Goal: Information Seeking & Learning: Check status

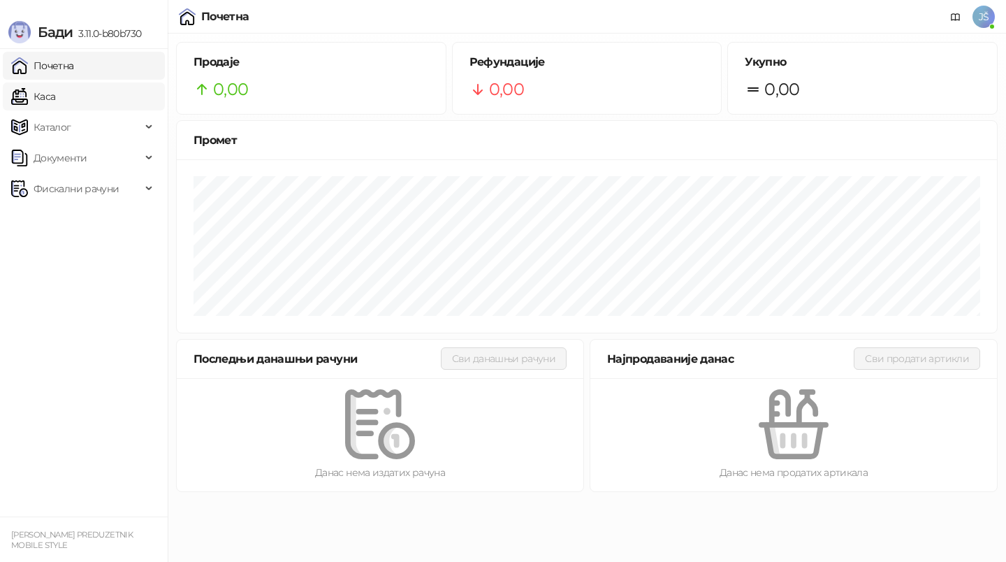
click at [55, 101] on link "Каса" at bounding box center [33, 96] width 44 height 28
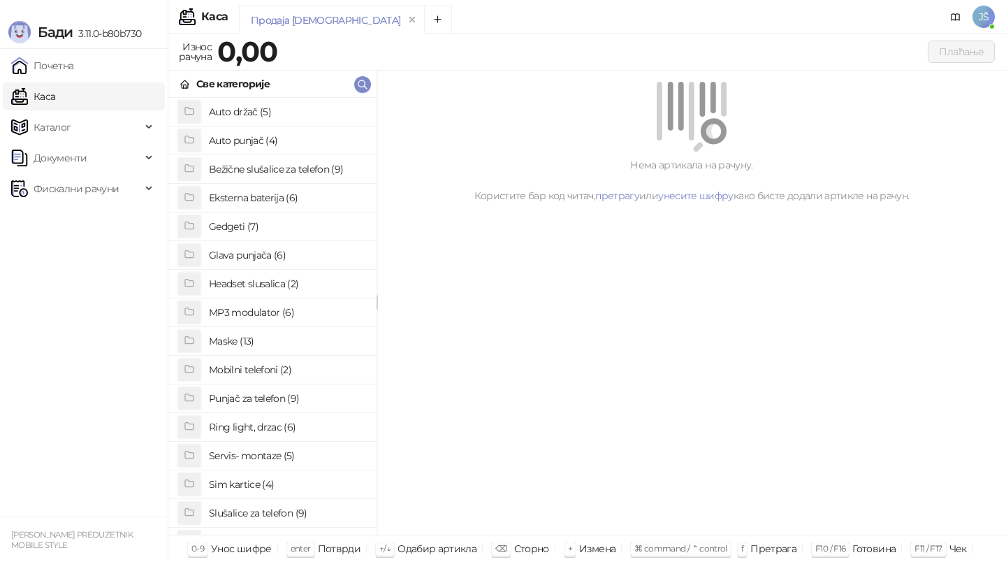
click at [270, 509] on h4 "Slušalice za telefon (9)" at bounding box center [287, 513] width 157 height 22
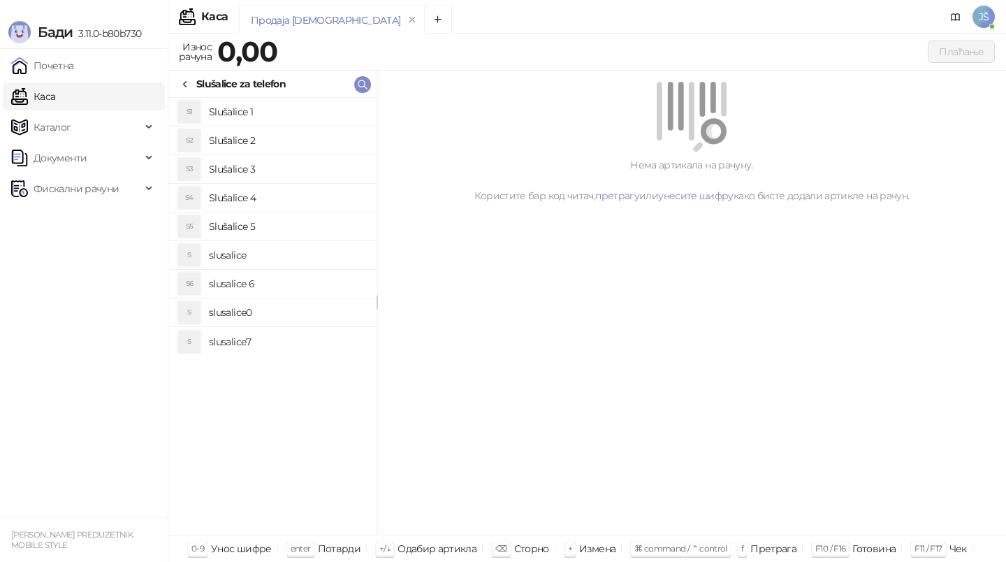
click at [288, 110] on h4 "Slušalice 1" at bounding box center [287, 112] width 157 height 22
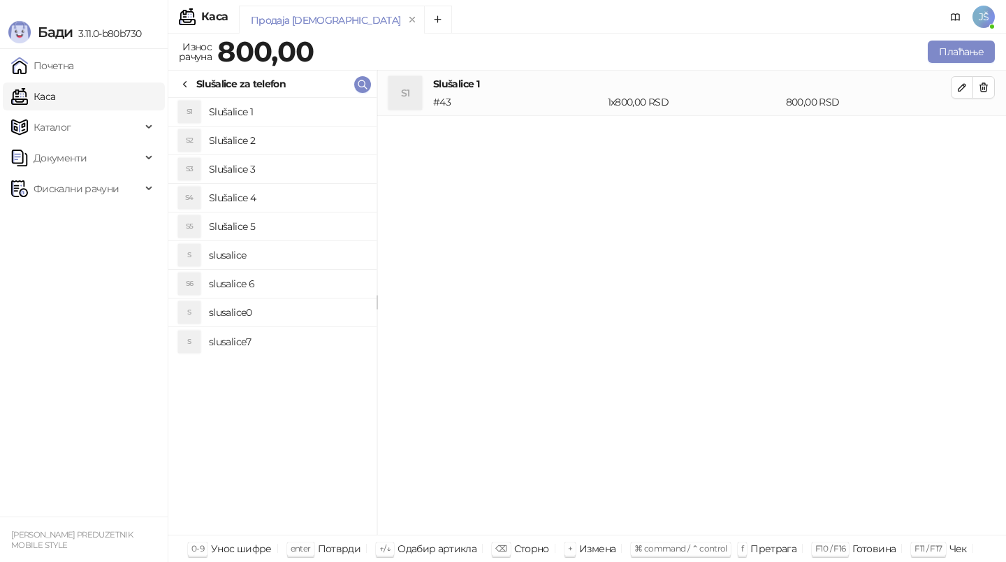
click at [270, 309] on h4 "slusalice0" at bounding box center [287, 312] width 157 height 22
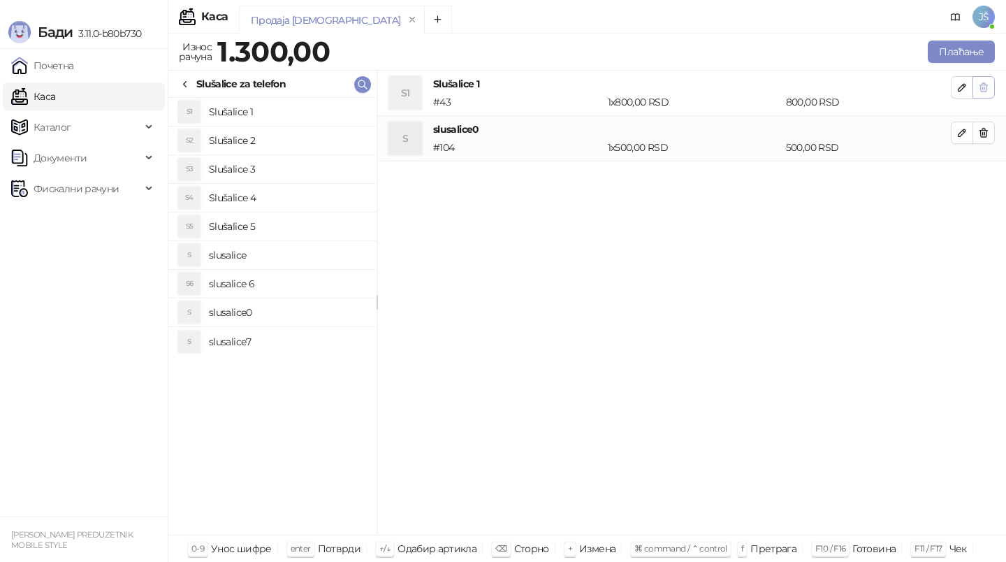
click at [985, 85] on icon "button" at bounding box center [984, 87] width 8 height 8
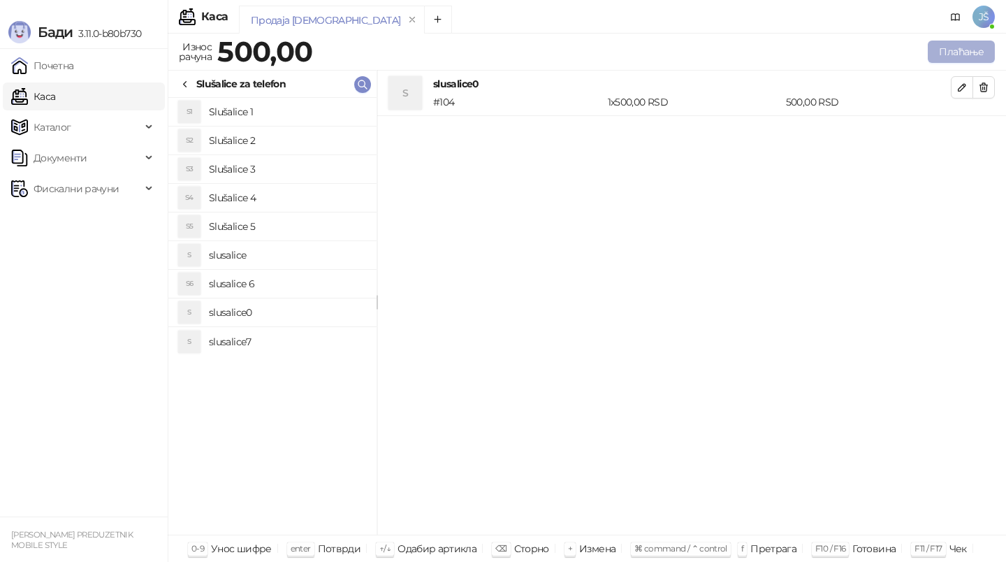
click at [976, 52] on button "Плаћање" at bounding box center [961, 52] width 67 height 22
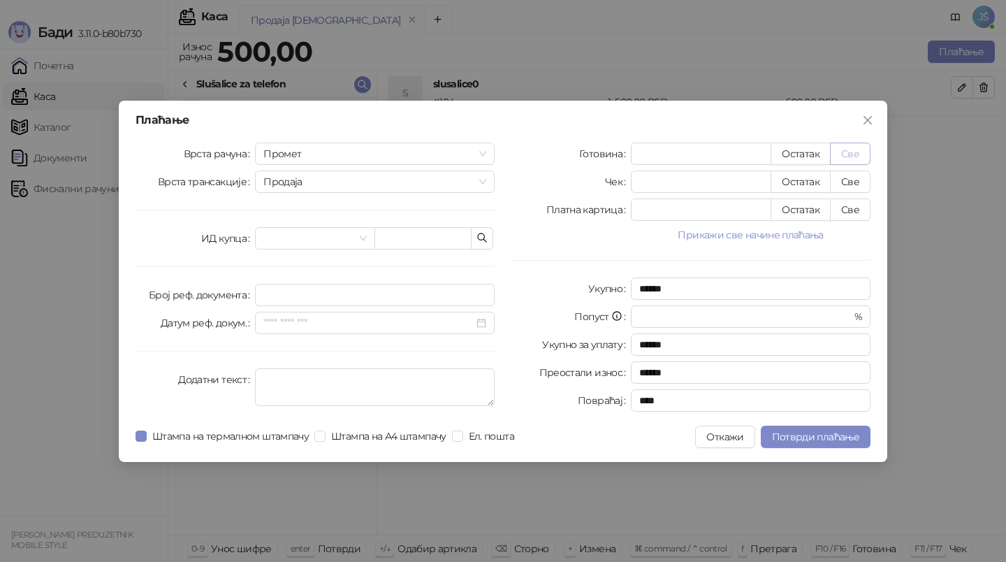
click at [847, 150] on button "Све" at bounding box center [850, 154] width 41 height 22
type input "***"
type input "****"
click at [811, 442] on span "Потврди плаћање" at bounding box center [815, 436] width 87 height 13
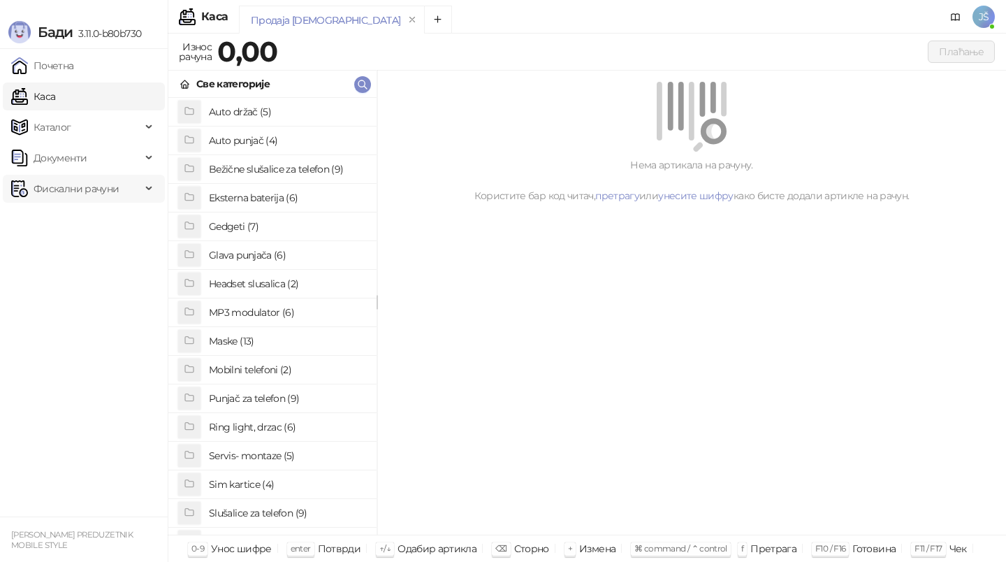
click at [81, 178] on span "Фискални рачуни" at bounding box center [76, 189] width 85 height 28
click at [87, 254] on link "По данима" at bounding box center [54, 250] width 74 height 28
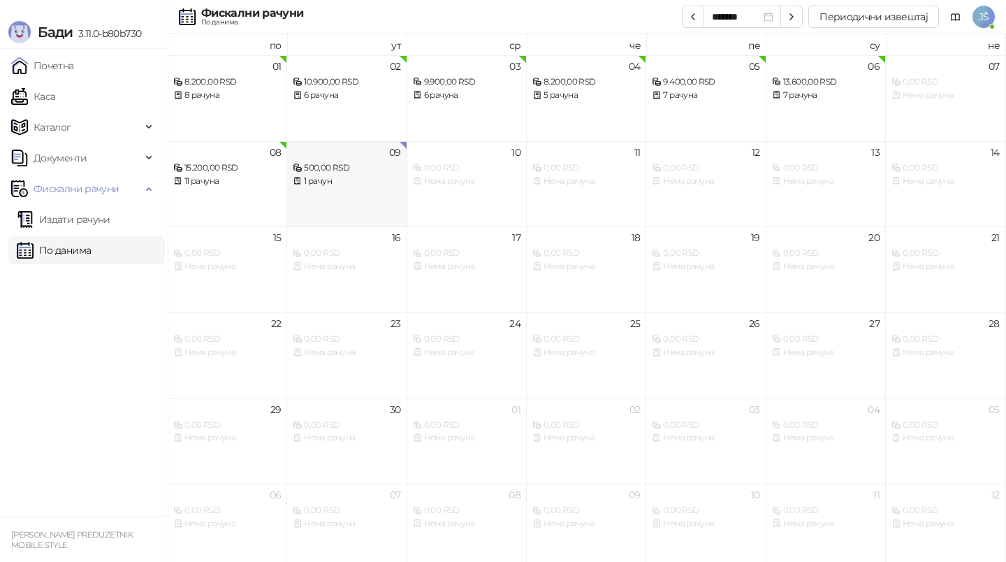
click at [372, 184] on div "1 рачун" at bounding box center [347, 181] width 108 height 13
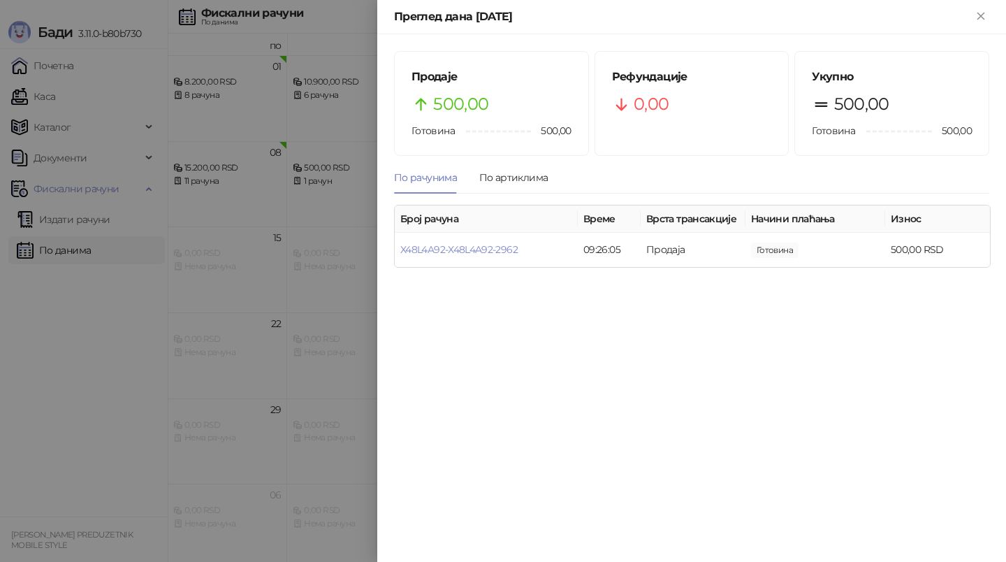
click at [119, 332] on div at bounding box center [503, 281] width 1006 height 562
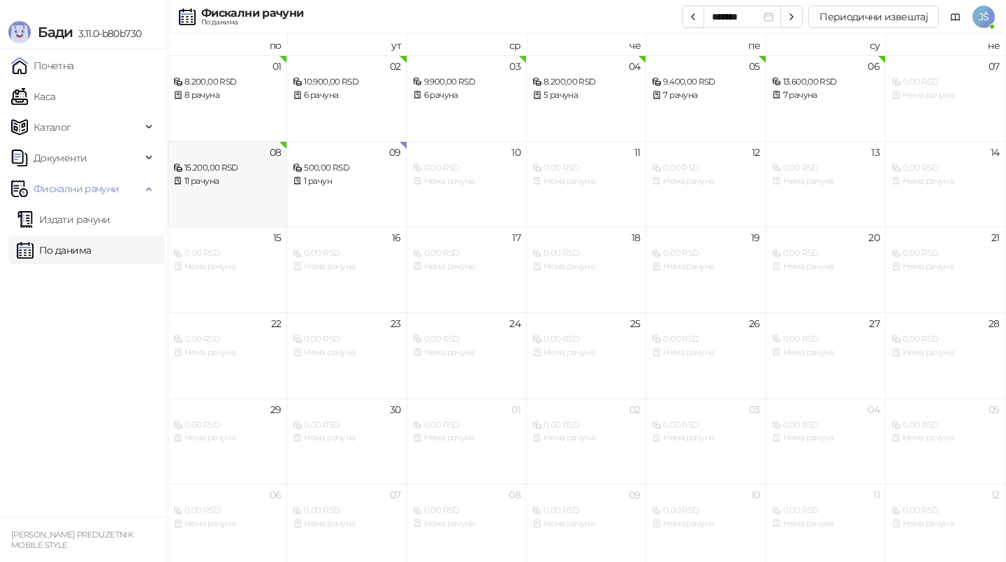
click at [242, 201] on div "08 15.200,00 RSD 11 рачуна" at bounding box center [227, 184] width 119 height 86
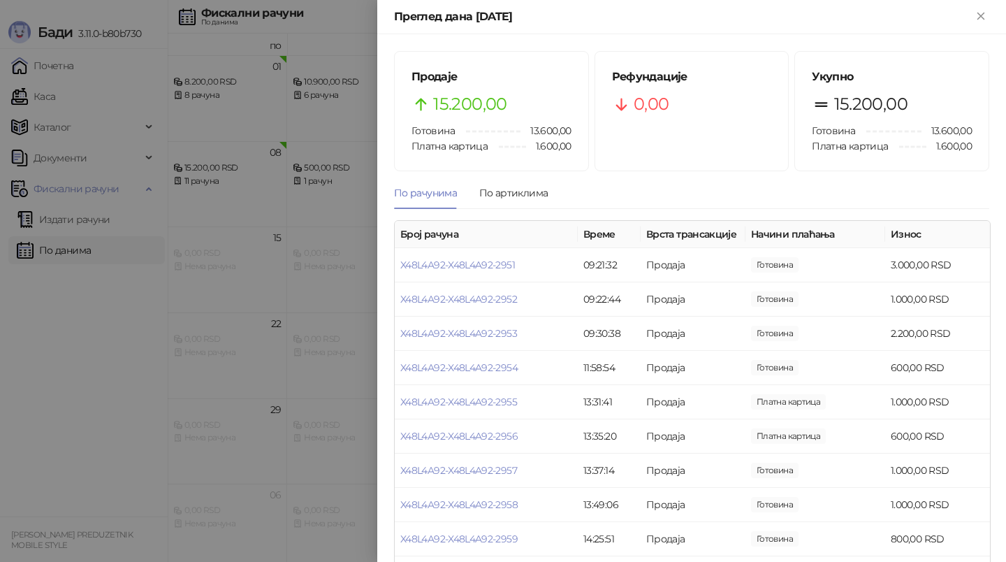
click at [101, 326] on div at bounding box center [503, 281] width 1006 height 562
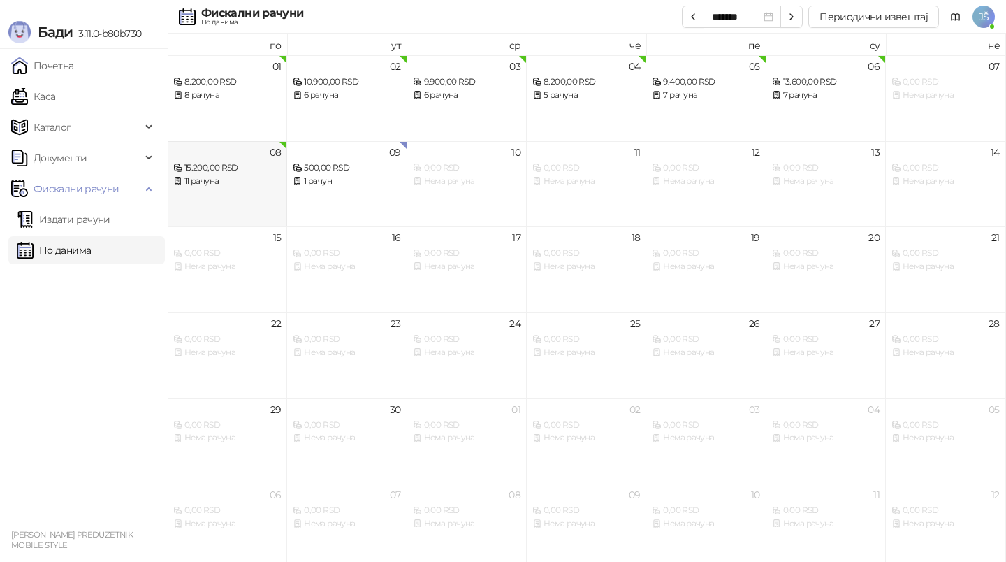
click at [240, 198] on div "08 15.200,00 RSD 11 рачуна" at bounding box center [227, 184] width 119 height 86
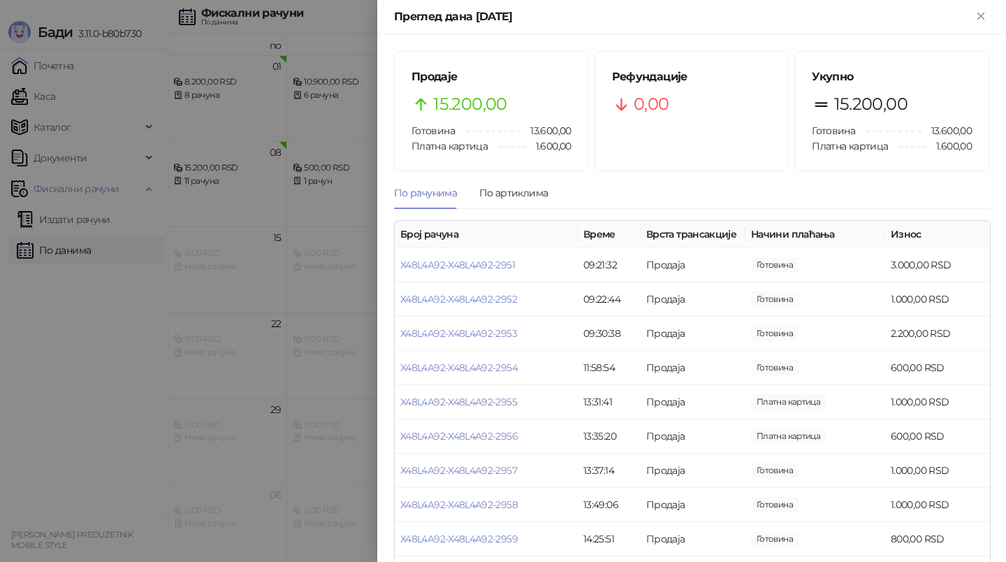
click at [29, 384] on div at bounding box center [503, 281] width 1006 height 562
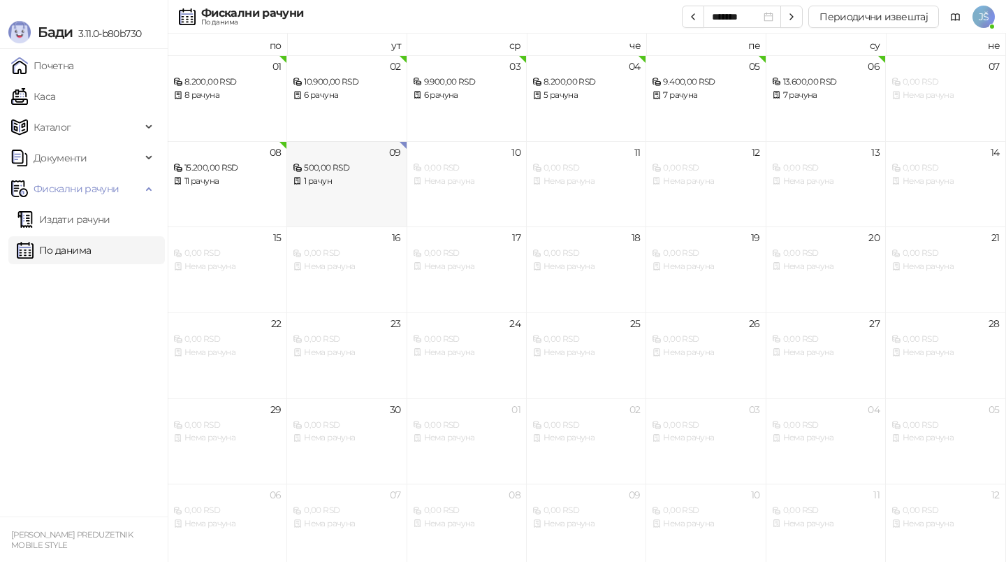
click at [365, 182] on div "1 рачун" at bounding box center [347, 181] width 108 height 13
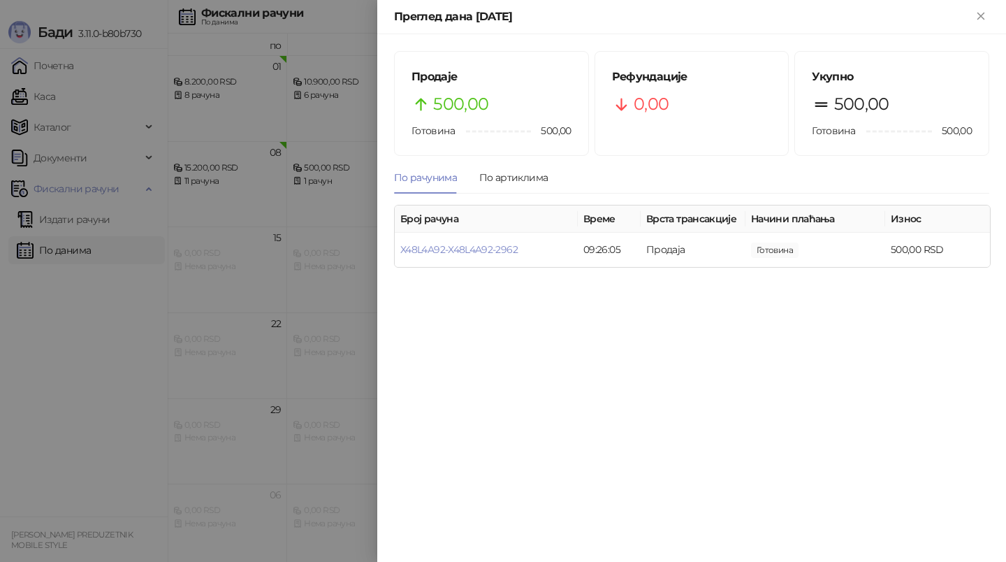
click at [1, 428] on div at bounding box center [503, 281] width 1006 height 562
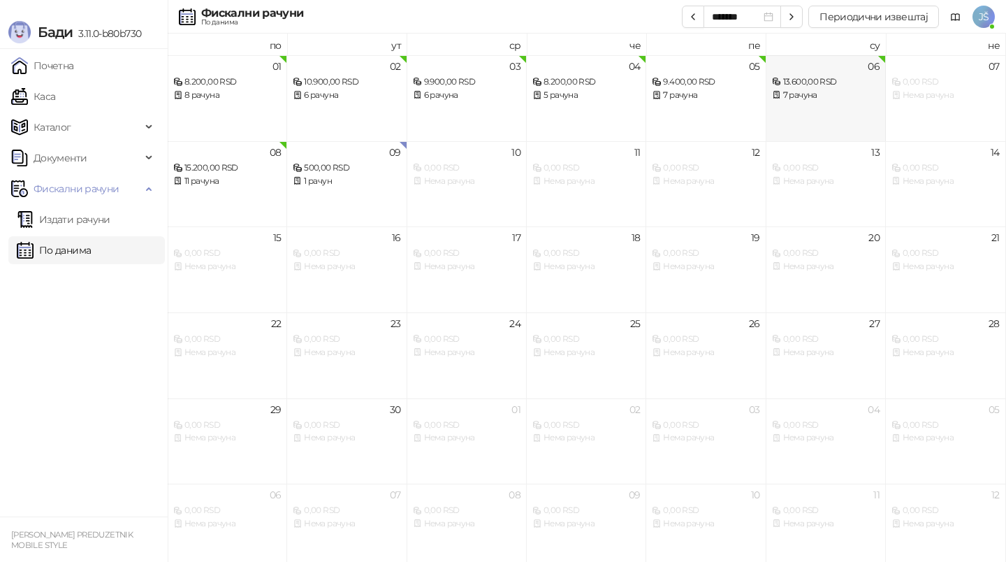
click at [796, 96] on div "7 рачуна" at bounding box center [826, 95] width 108 height 13
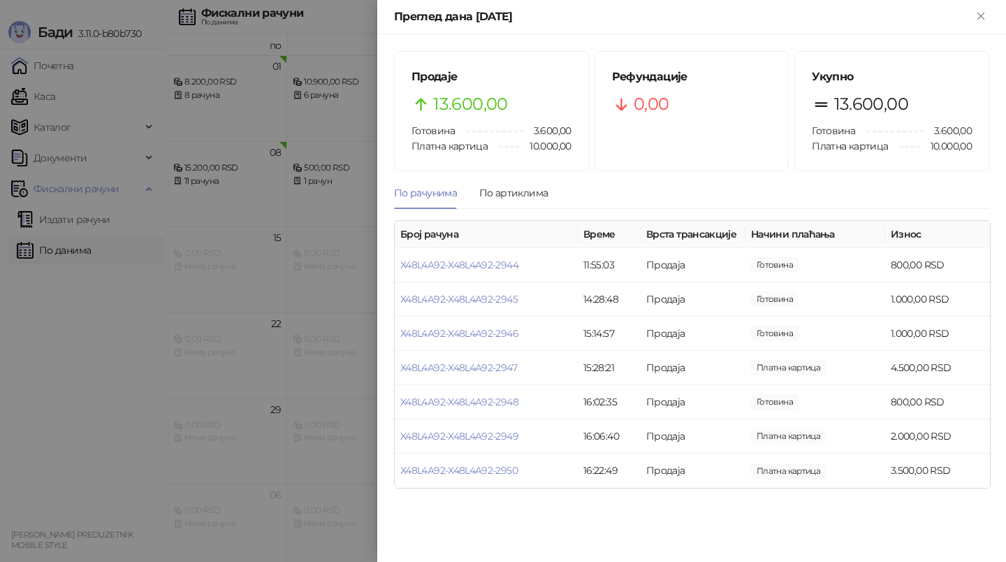
click at [96, 347] on div at bounding box center [503, 281] width 1006 height 562
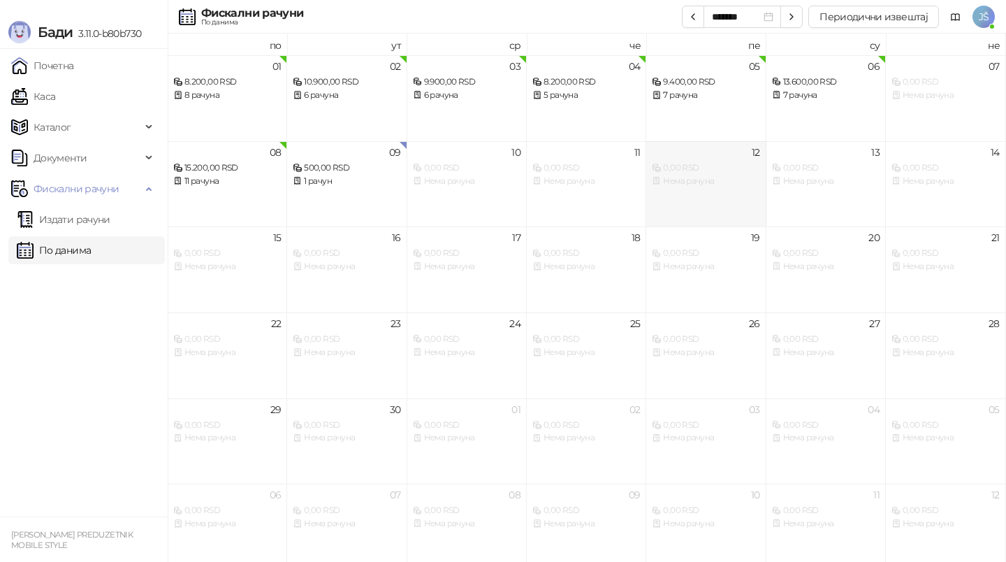
click at [725, 143] on div "12 0,00 RSD Нема рачуна" at bounding box center [705, 184] width 119 height 86
click at [725, 114] on div "05 9.400,00 RSD 7 рачуна" at bounding box center [705, 98] width 119 height 86
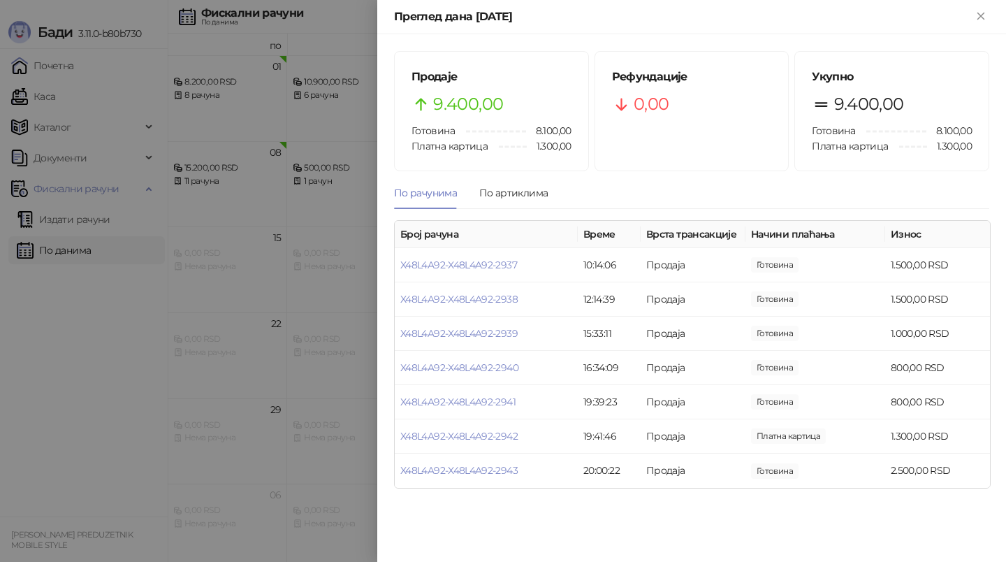
click at [418, 238] on th "Број рачуна" at bounding box center [486, 234] width 183 height 27
click at [185, 317] on div at bounding box center [503, 281] width 1006 height 562
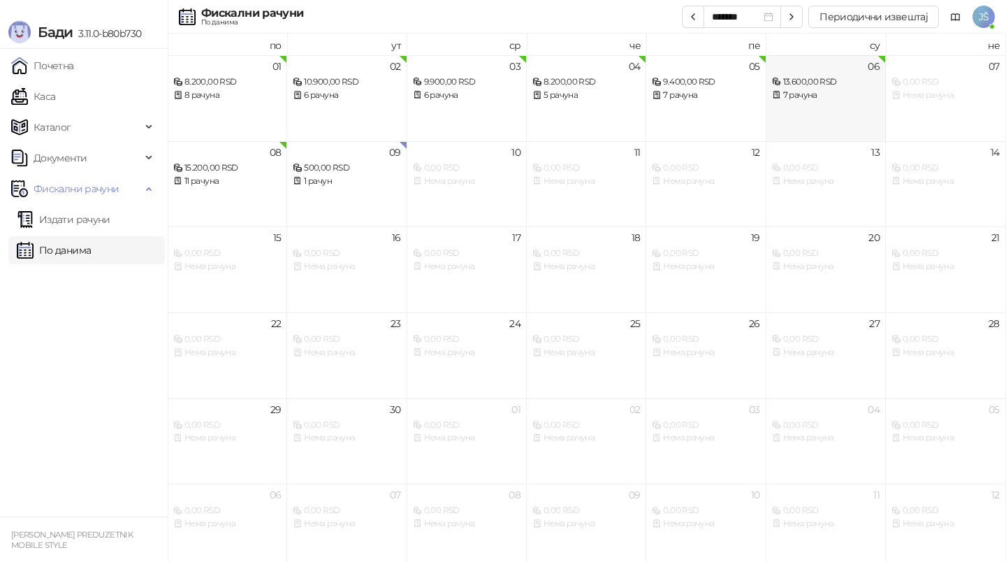
click at [828, 136] on div "06 13.600,00 RSD 7 рачуна" at bounding box center [826, 98] width 119 height 86
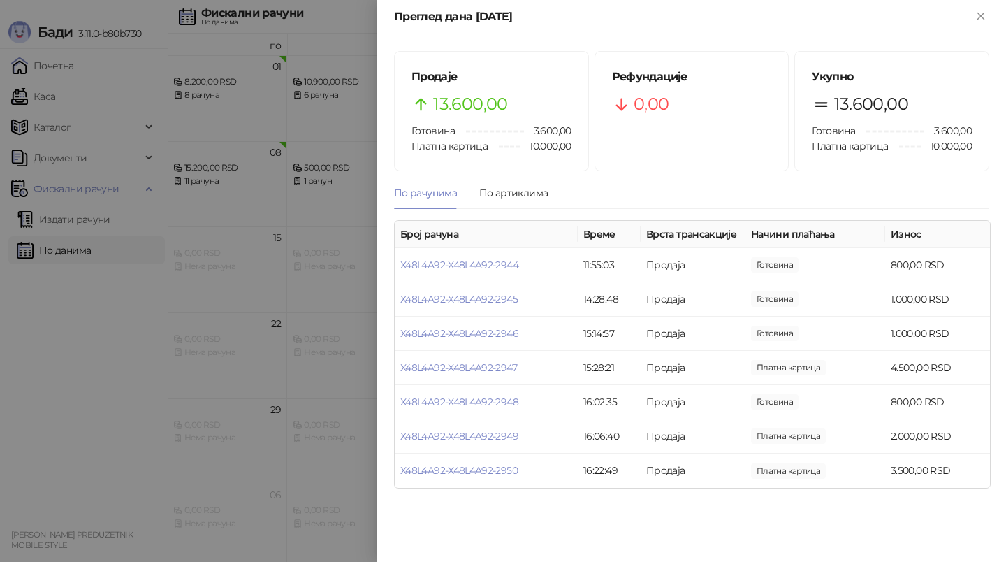
click at [355, 320] on div at bounding box center [503, 281] width 1006 height 562
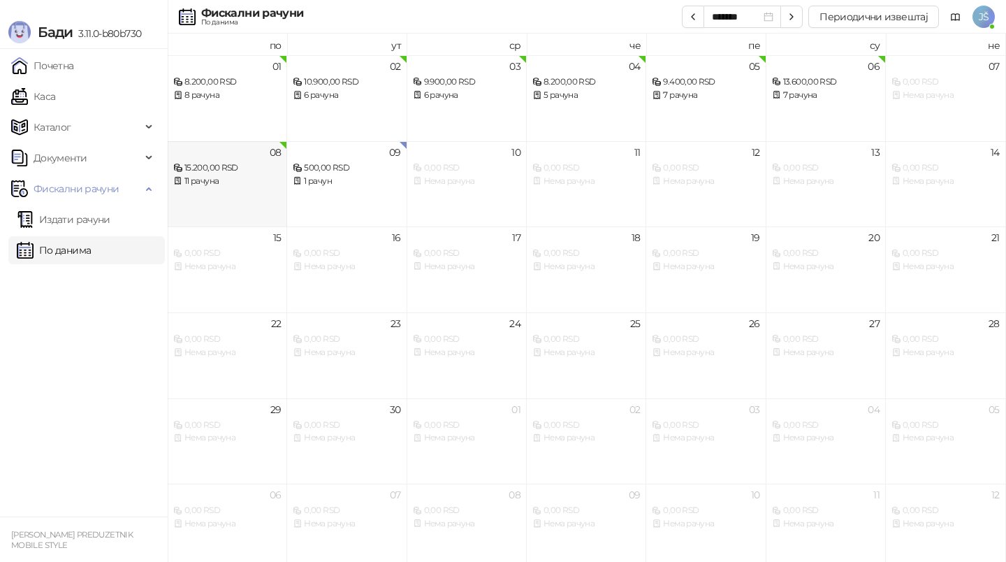
click at [241, 181] on div "11 рачуна" at bounding box center [227, 181] width 108 height 13
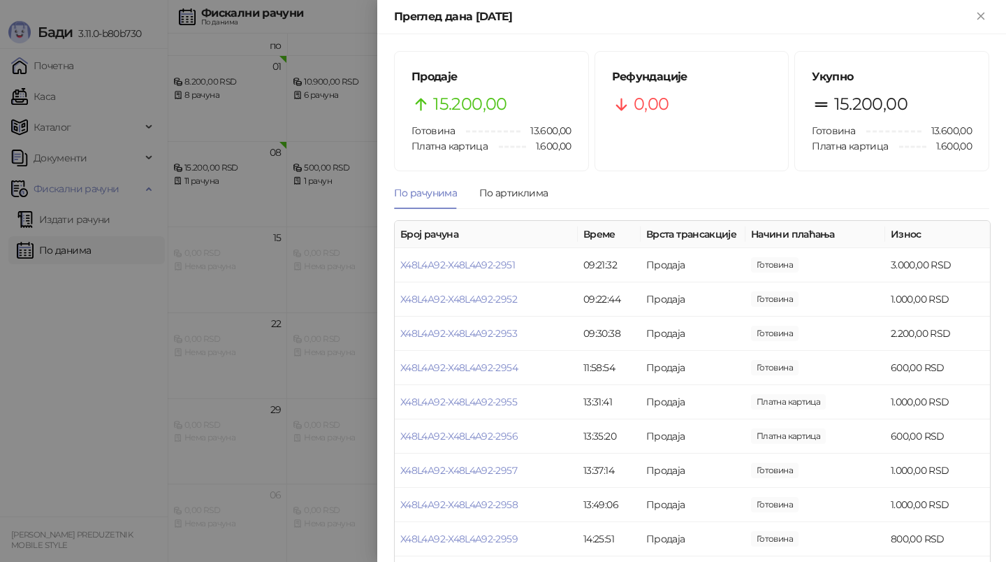
click at [96, 321] on div at bounding box center [503, 281] width 1006 height 562
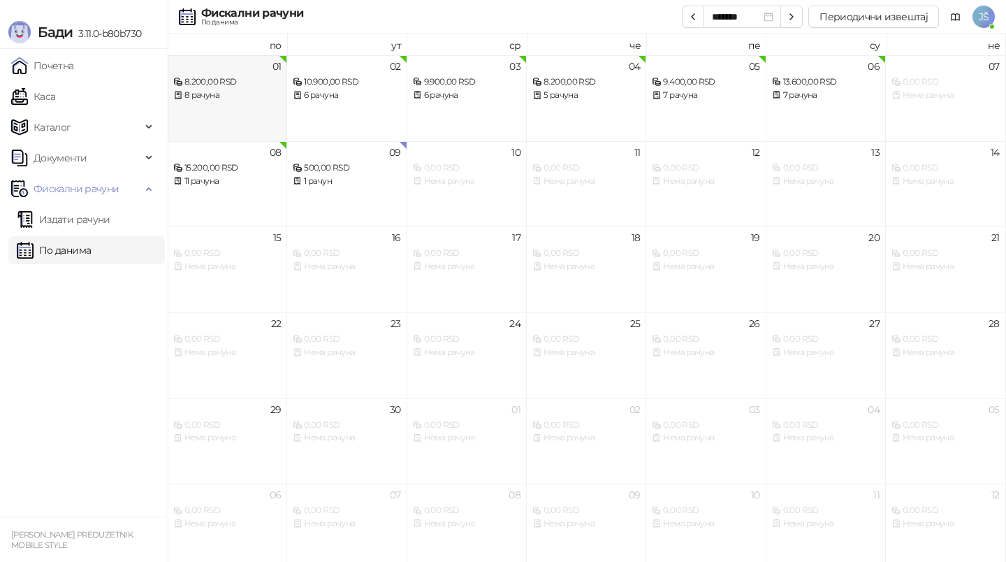
click at [231, 127] on div "01 8.200,00 RSD 8 рачуна" at bounding box center [227, 98] width 119 height 86
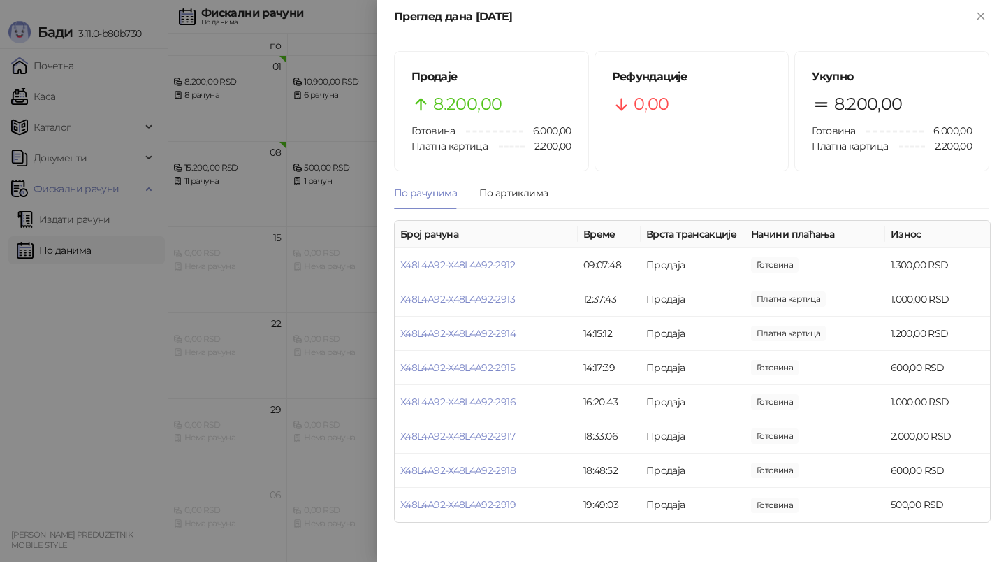
click at [319, 154] on div at bounding box center [503, 281] width 1006 height 562
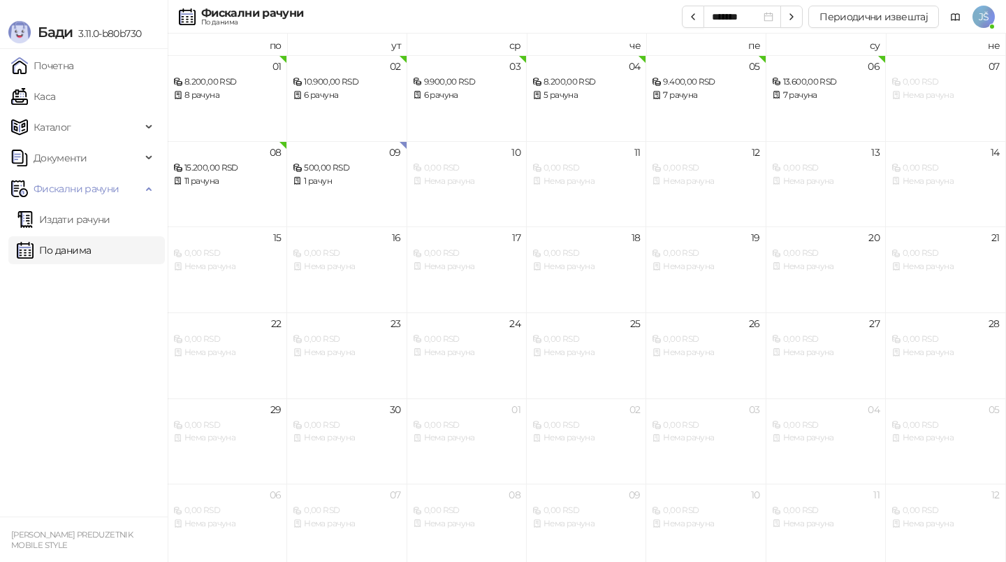
click at [344, 84] on div "10.900,00 RSD" at bounding box center [347, 81] width 108 height 13
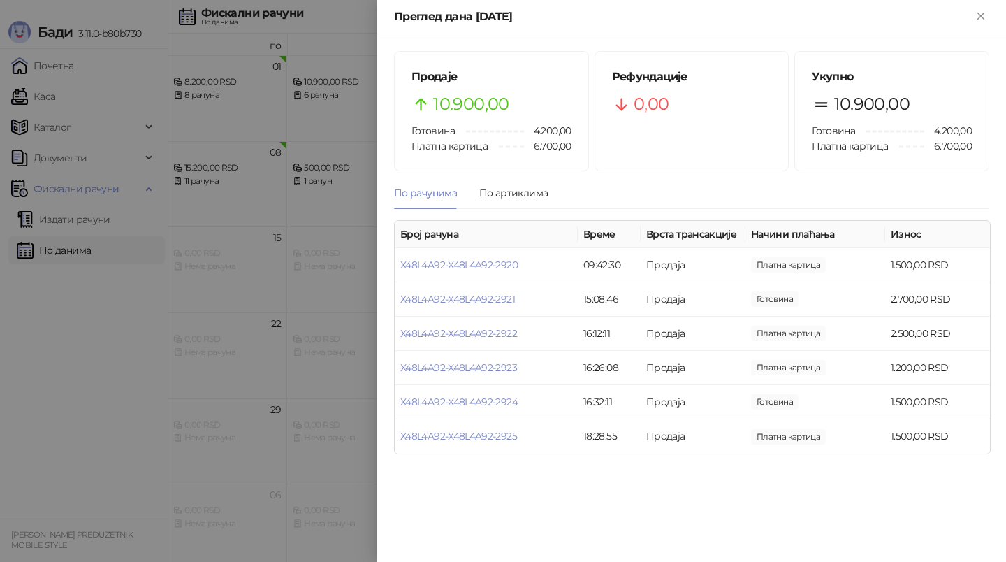
click at [249, 200] on div at bounding box center [503, 281] width 1006 height 562
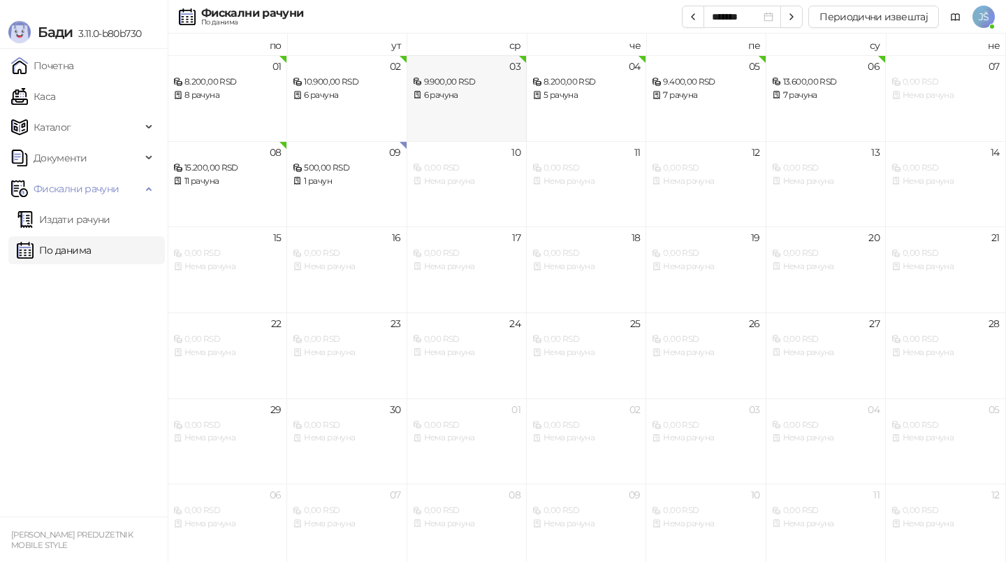
click at [469, 112] on div "03 9.900,00 RSD 6 рачуна" at bounding box center [466, 98] width 119 height 86
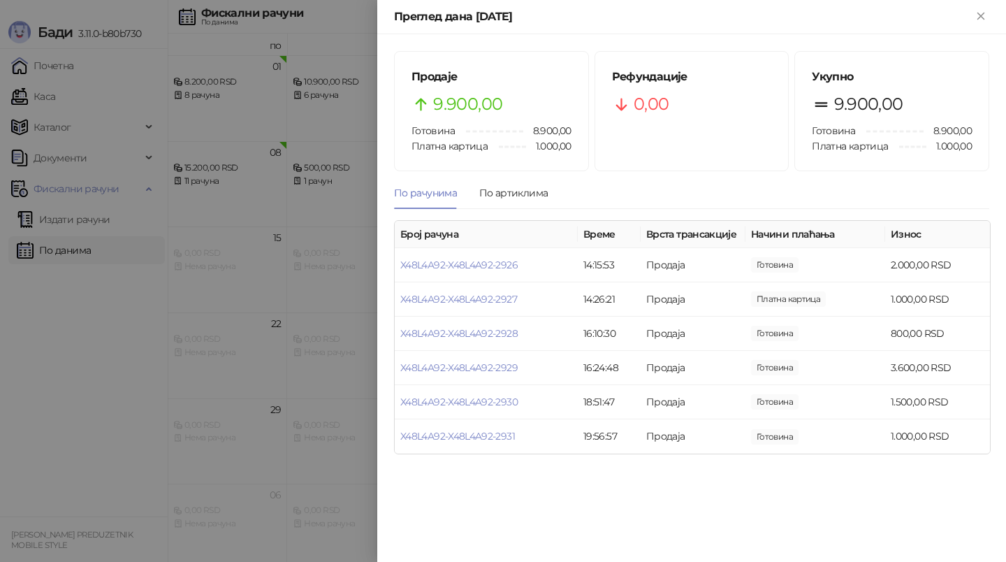
click at [296, 288] on div at bounding box center [503, 281] width 1006 height 562
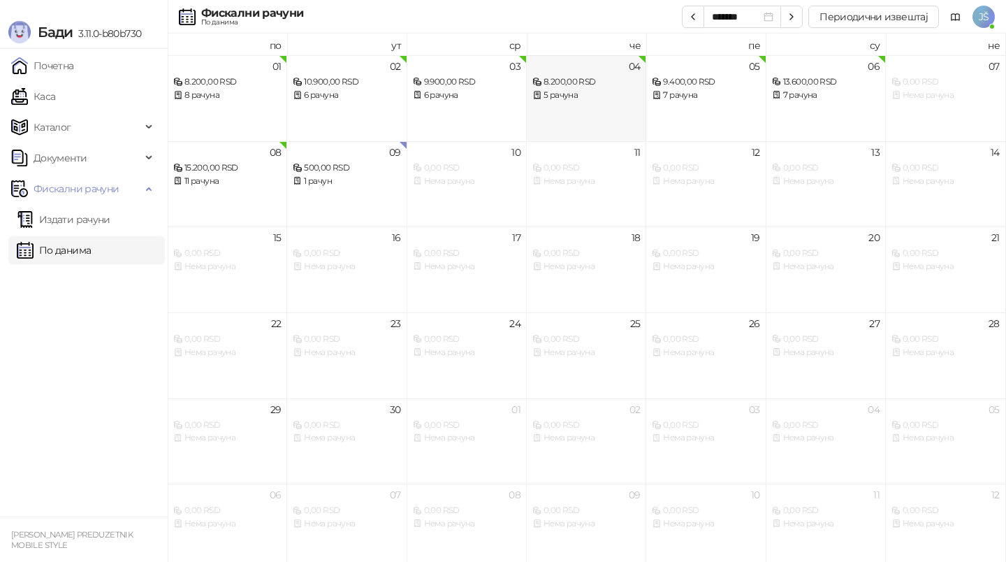
click at [597, 124] on div "04 8.200,00 RSD 5 рачуна" at bounding box center [586, 98] width 119 height 86
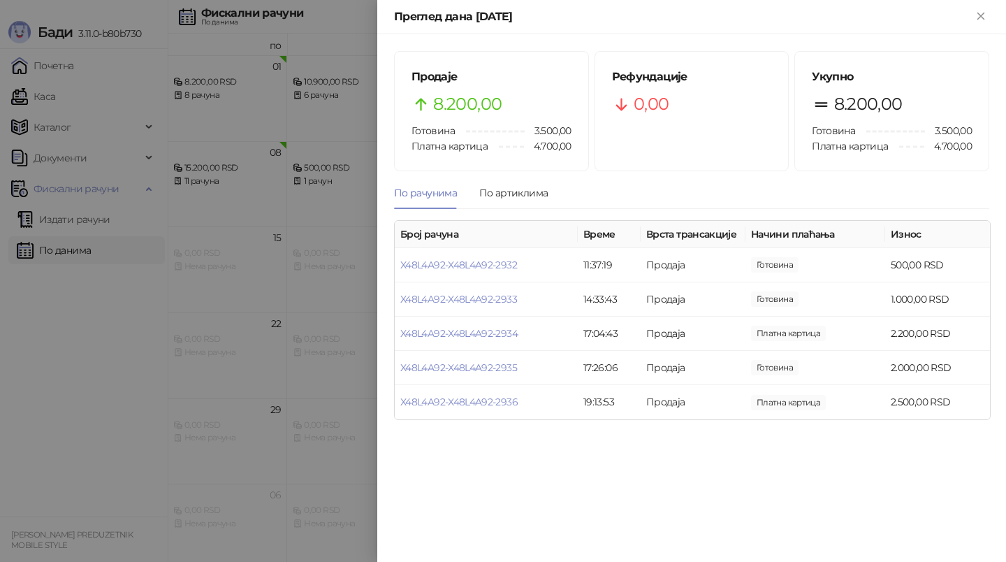
click at [268, 260] on div at bounding box center [503, 281] width 1006 height 562
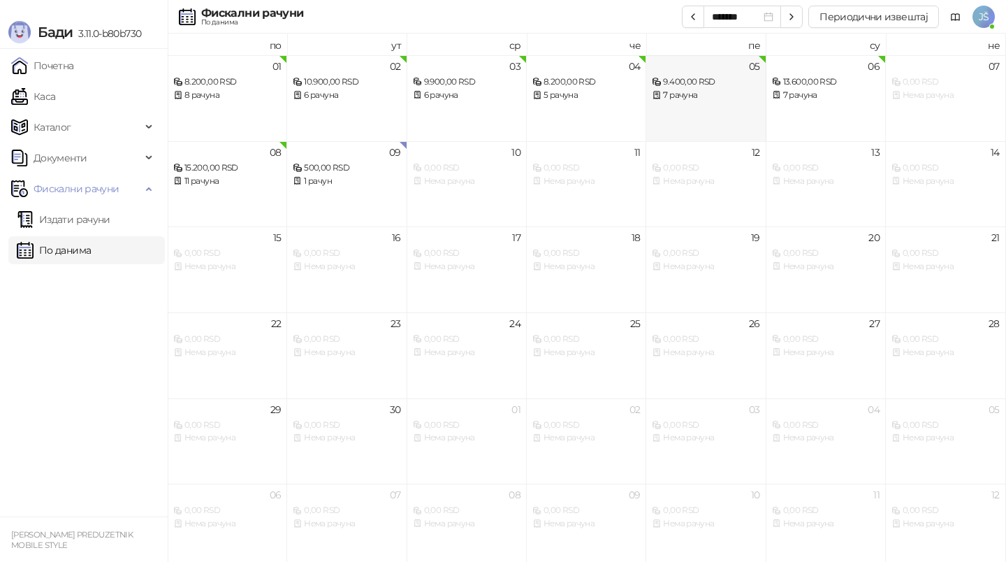
click at [716, 123] on div "05 9.400,00 RSD 7 рачуна" at bounding box center [705, 98] width 119 height 86
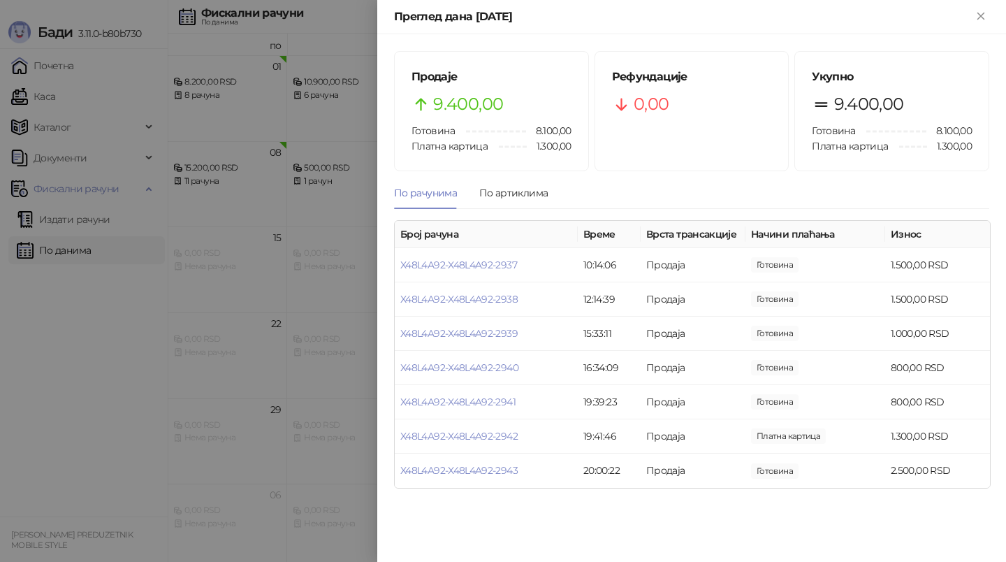
click at [365, 216] on div at bounding box center [503, 281] width 1006 height 562
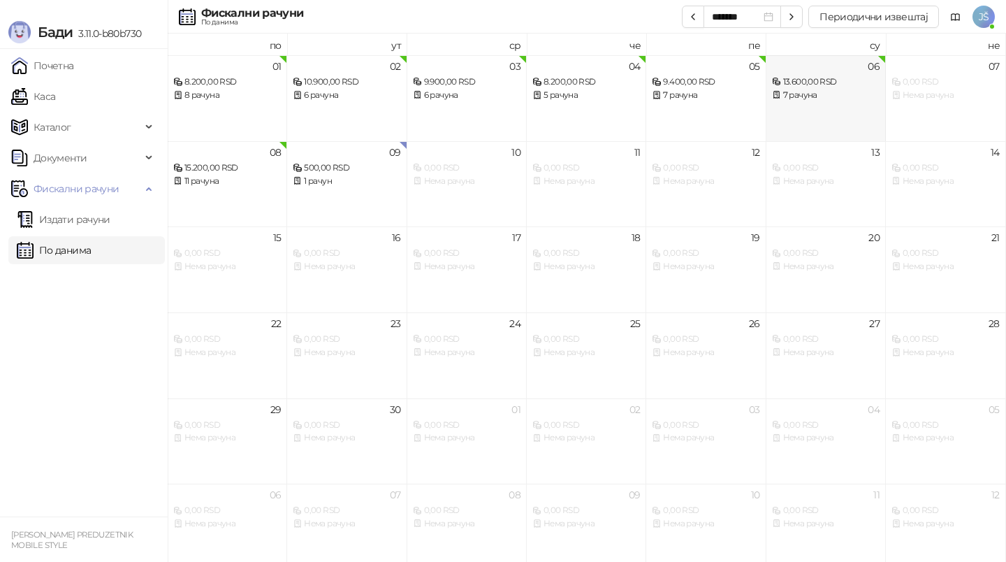
click at [859, 104] on div "06 13.600,00 RSD 7 рачуна" at bounding box center [826, 98] width 119 height 86
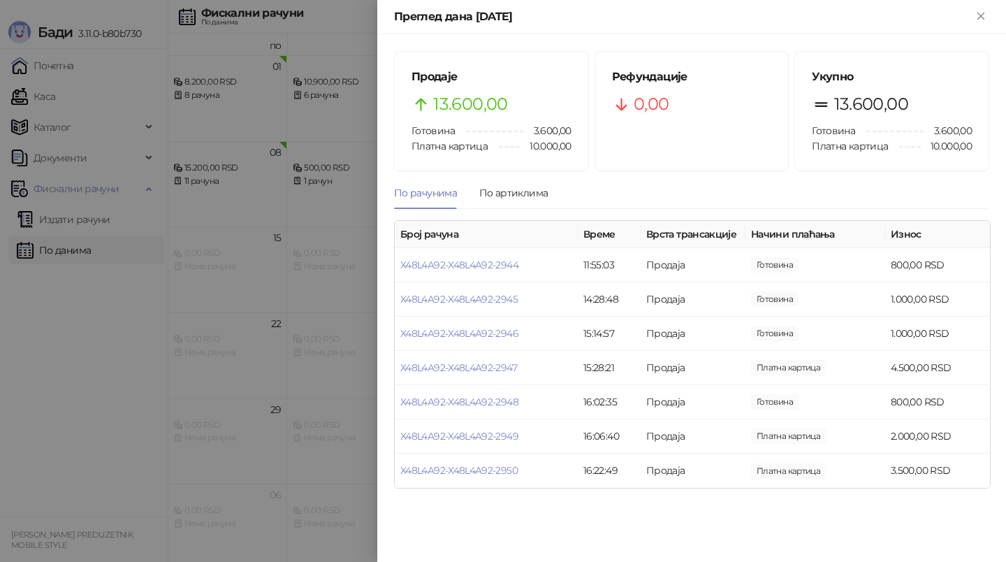
click at [230, 252] on div at bounding box center [503, 281] width 1006 height 562
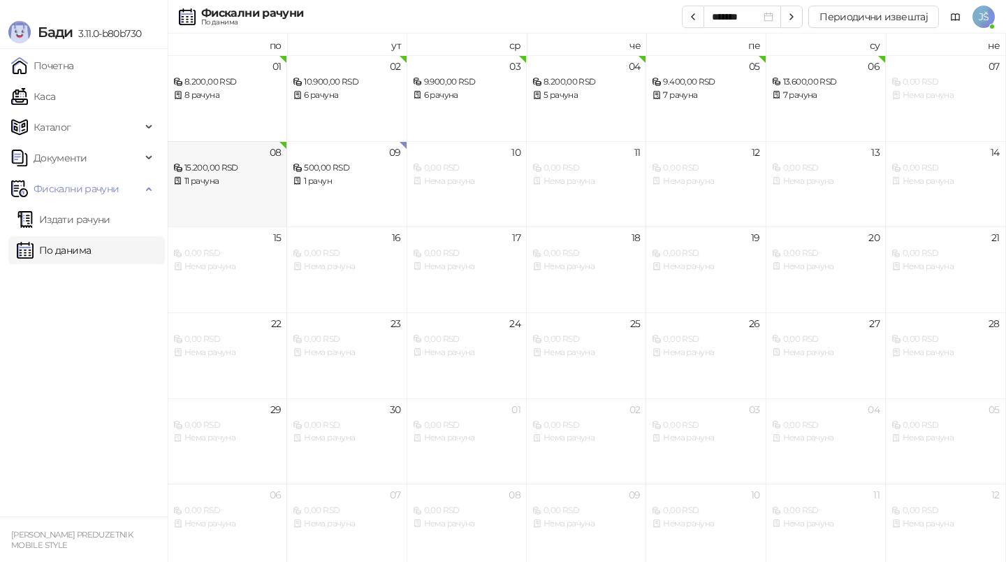
click at [254, 187] on div "11 рачуна" at bounding box center [227, 181] width 108 height 13
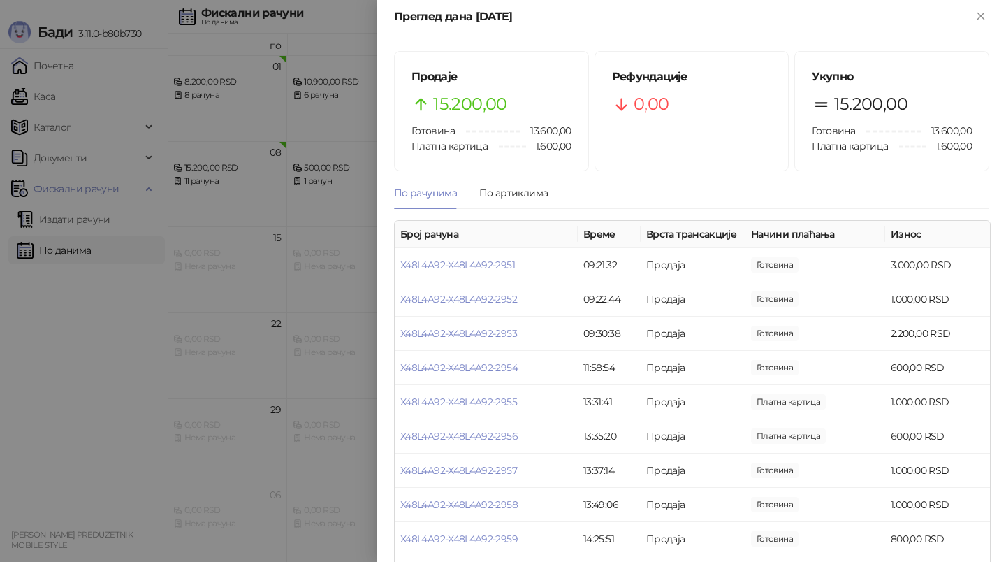
click at [207, 286] on div at bounding box center [503, 281] width 1006 height 562
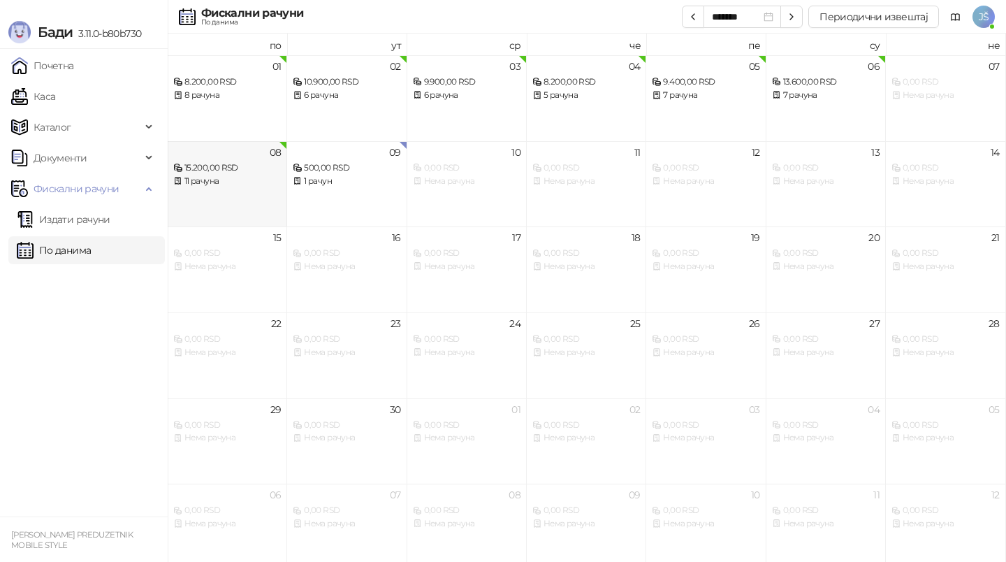
click at [265, 170] on div "15.200,00 RSD" at bounding box center [227, 167] width 108 height 13
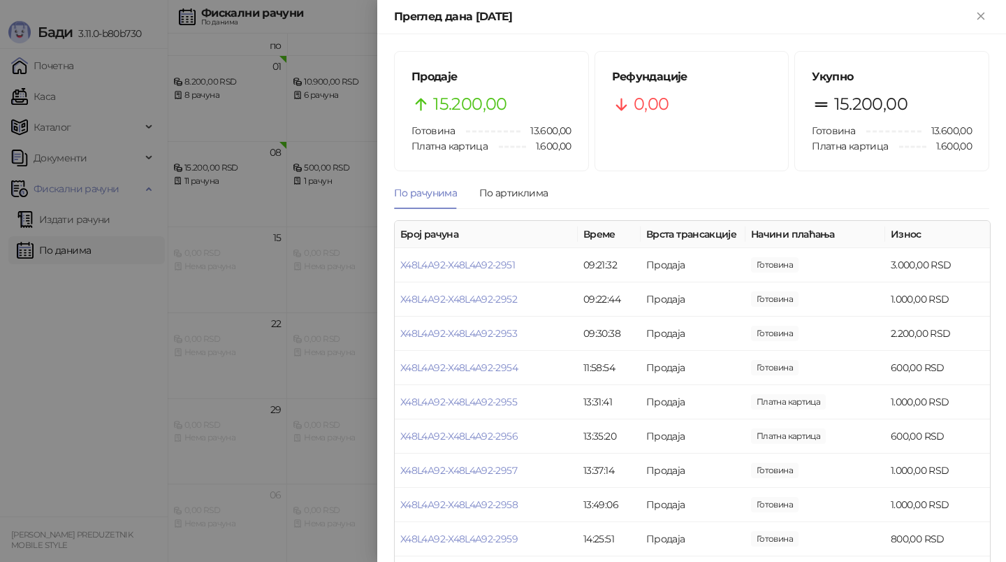
click at [175, 259] on div at bounding box center [503, 281] width 1006 height 562
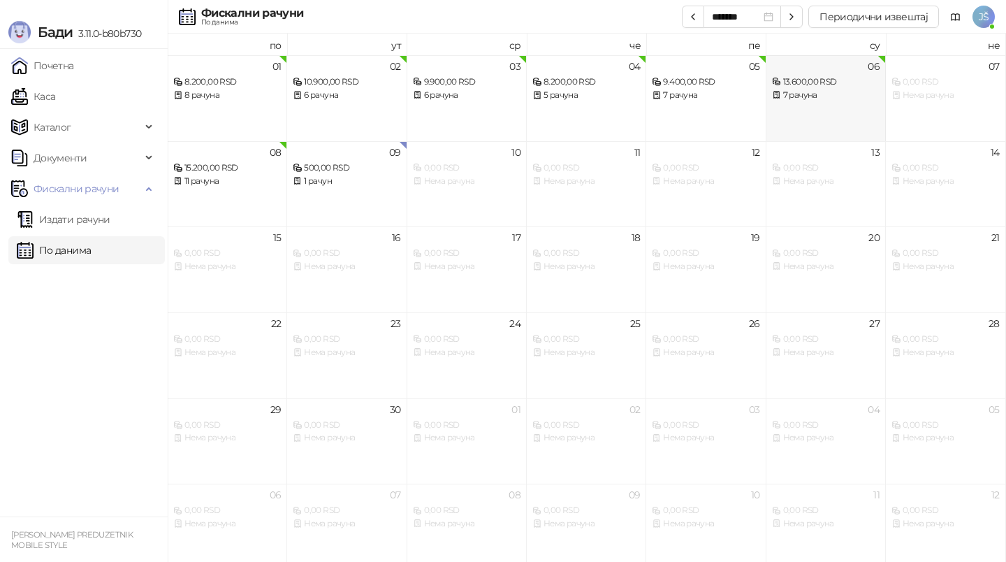
click at [851, 110] on div "06 13.600,00 RSD 7 рачуна" at bounding box center [826, 98] width 119 height 86
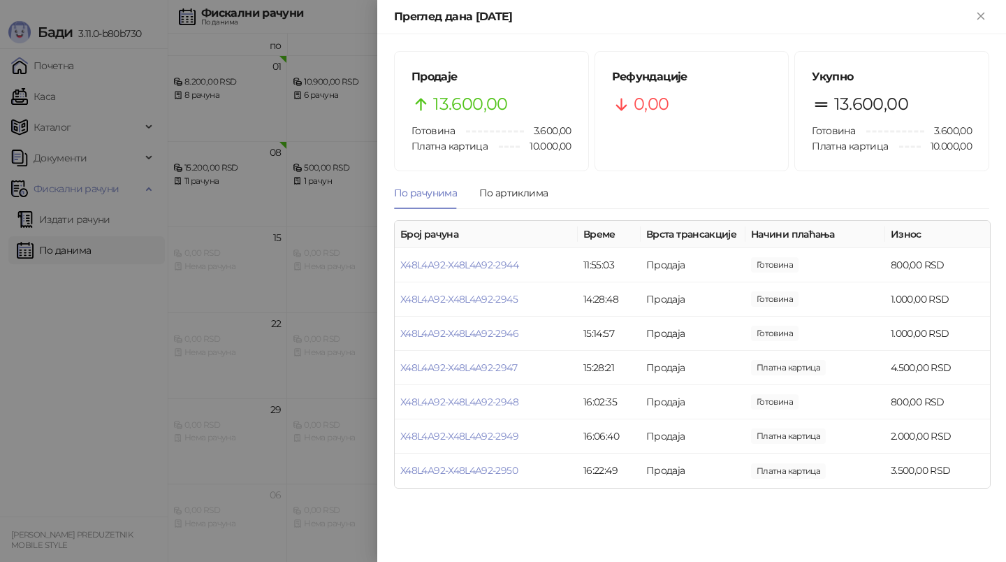
click at [279, 332] on div at bounding box center [503, 281] width 1006 height 562
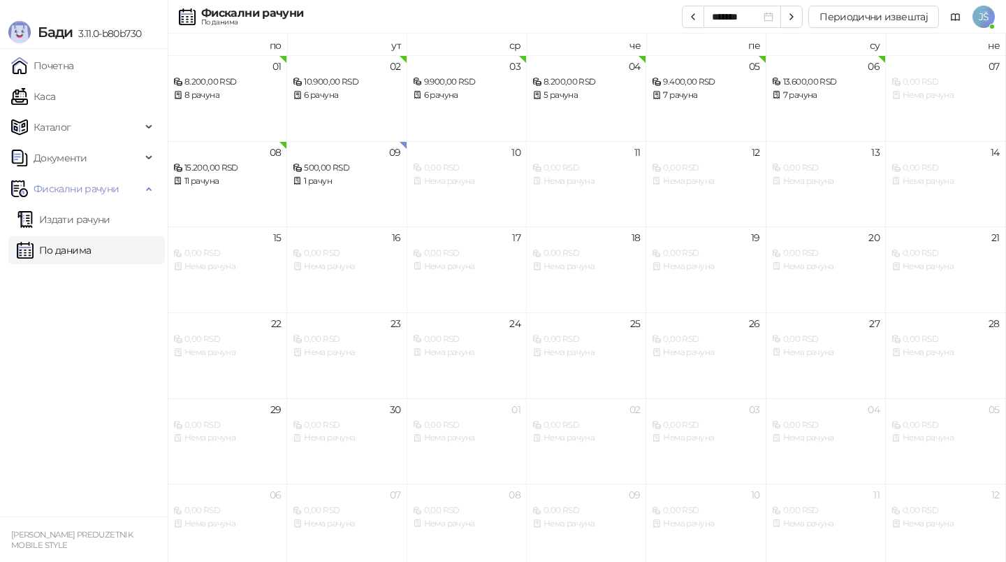
click at [41, 393] on ul "Почетна [PERSON_NAME] Документи Фискални рачуни Издати рачуни По данима" at bounding box center [84, 282] width 168 height 467
click at [57, 64] on link "Почетна" at bounding box center [42, 66] width 63 height 28
